Goal: Transaction & Acquisition: Purchase product/service

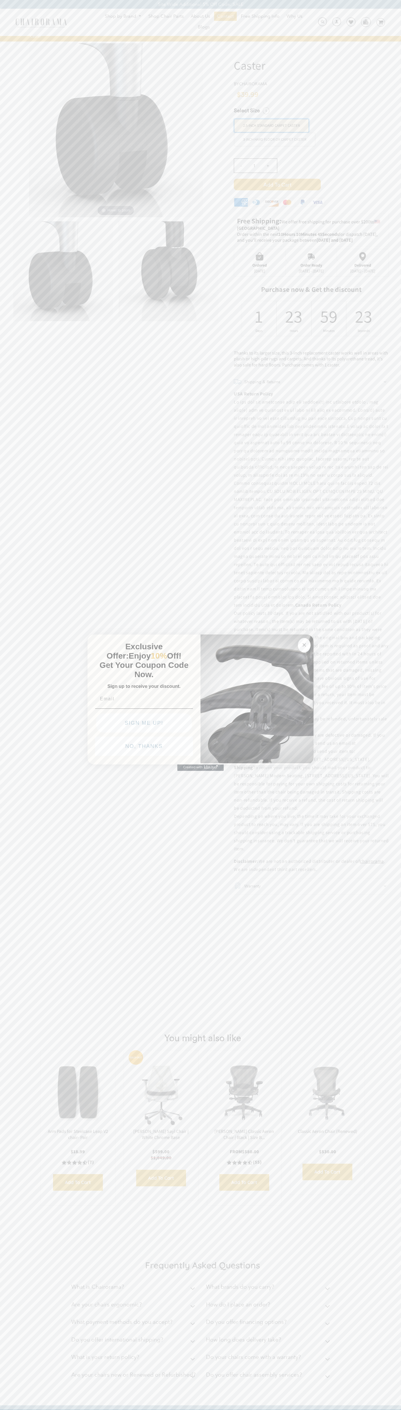
click at [144, 747] on button "NO, THANKS" at bounding box center [144, 745] width 98 height 19
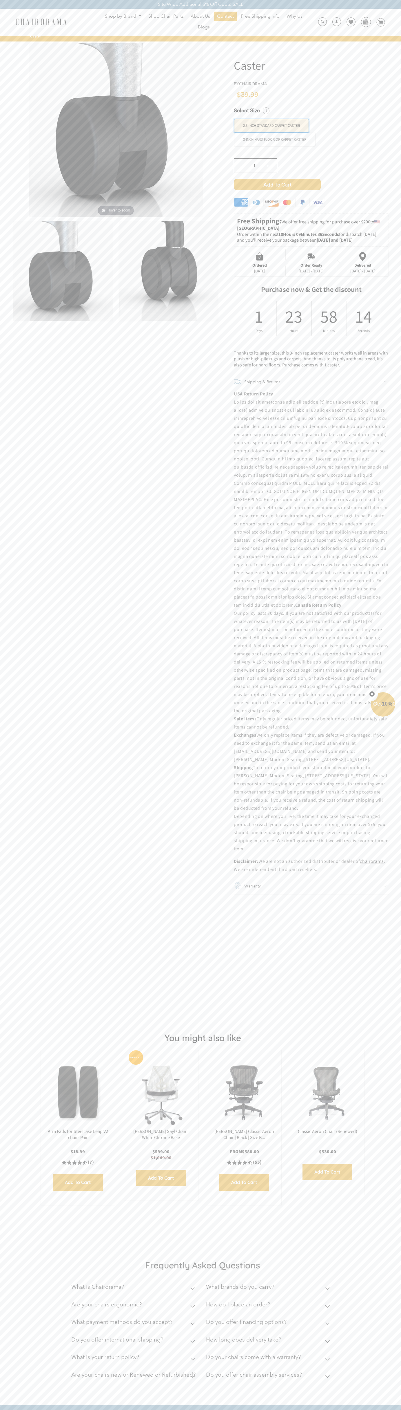
click at [278, 184] on span "Add to Cart" at bounding box center [277, 185] width 87 height 12
click at [381, 23] on icon at bounding box center [381, 22] width 5 height 4
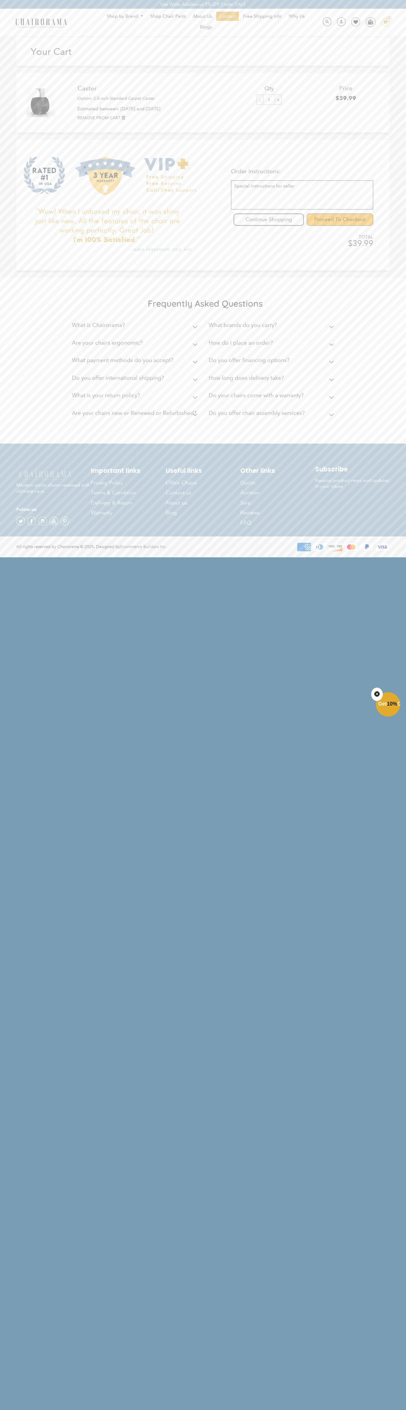
click at [340, 220] on input "Proceed To Checkout" at bounding box center [340, 219] width 66 height 12
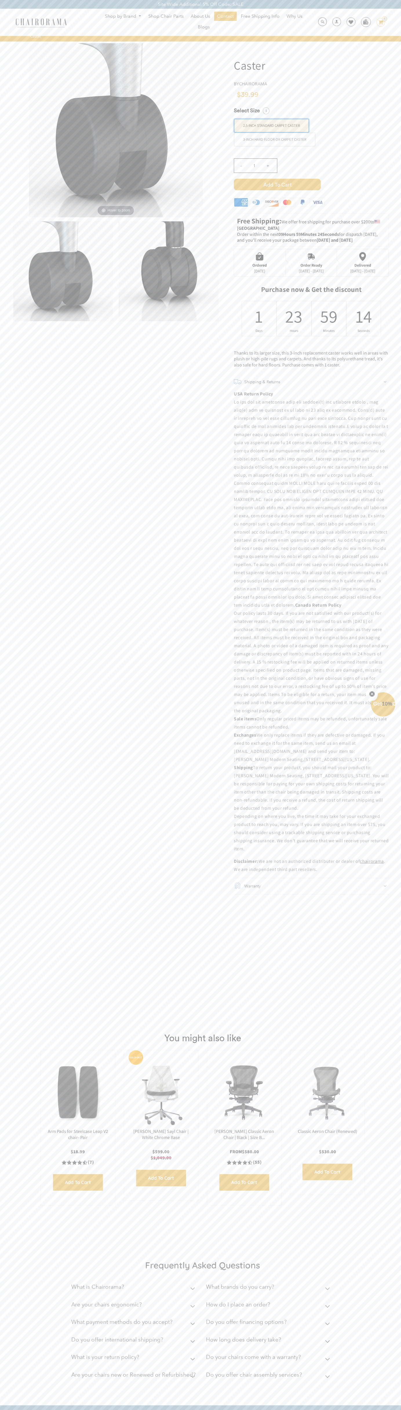
click at [372, 694] on icon "Close teaser" at bounding box center [372, 694] width 2 height 2
